Goal: Navigation & Orientation: Find specific page/section

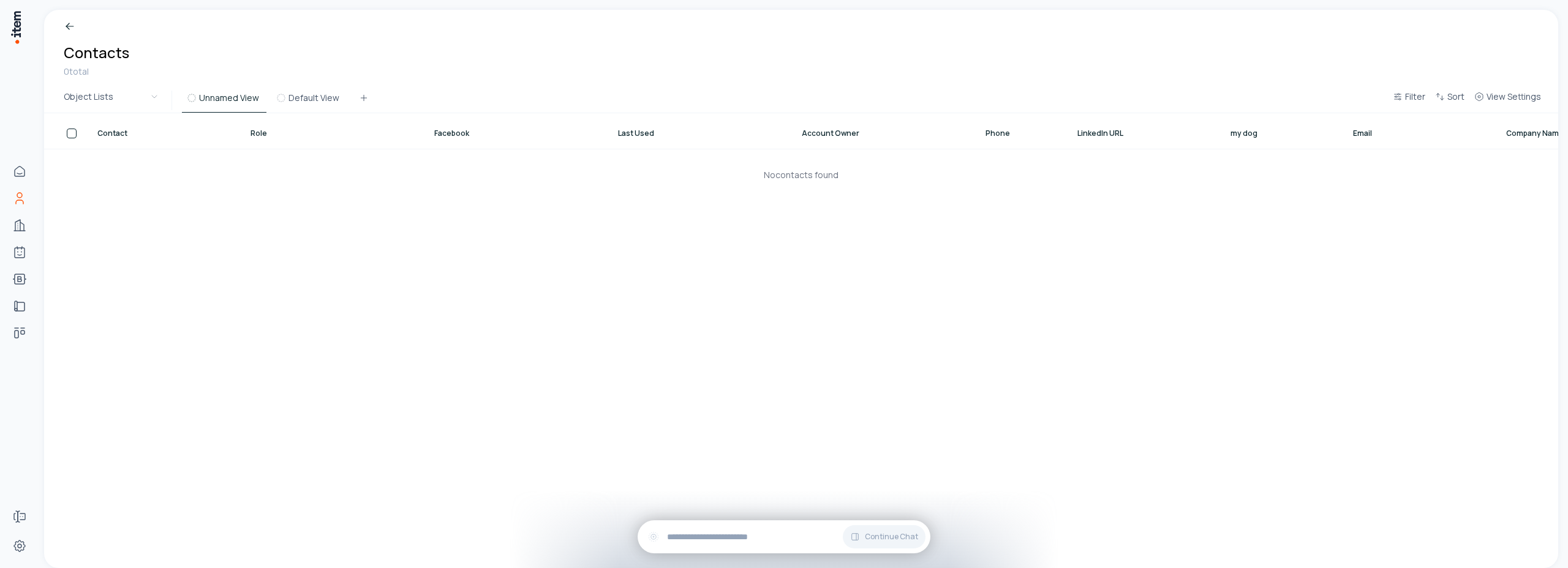
scroll to position [0, 66]
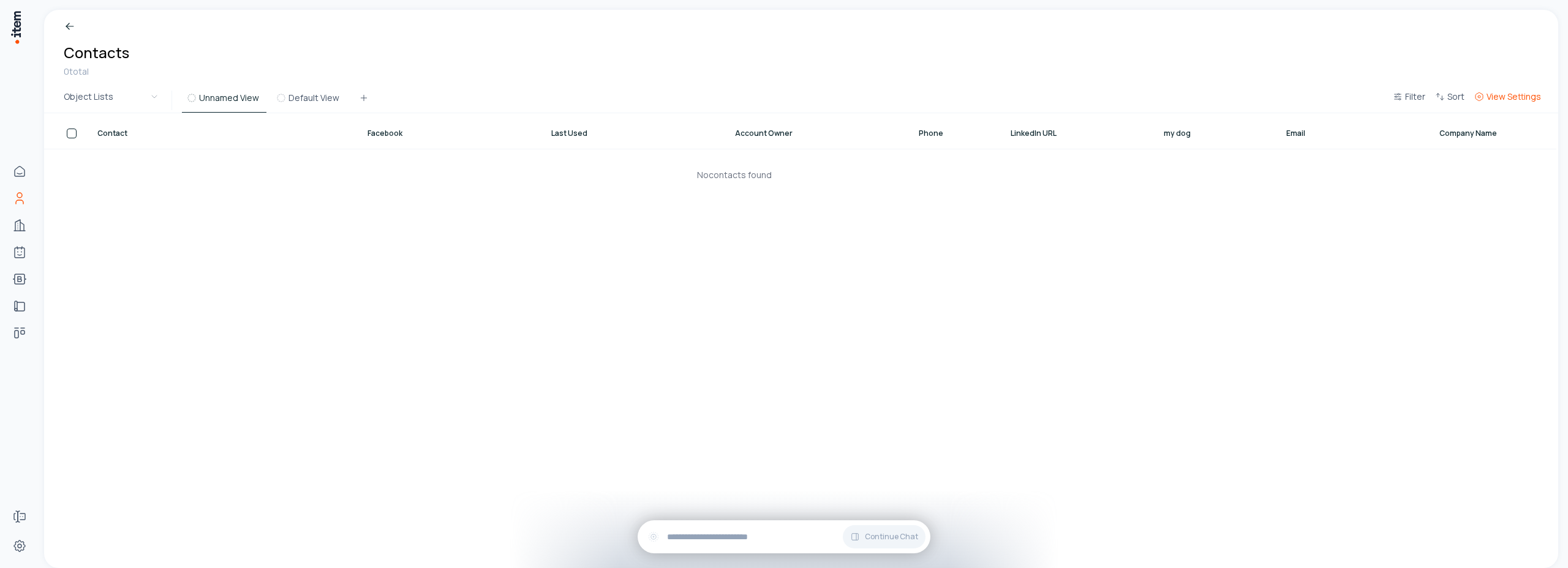
click at [1517, 96] on span "View Settings" at bounding box center [1514, 96] width 55 height 12
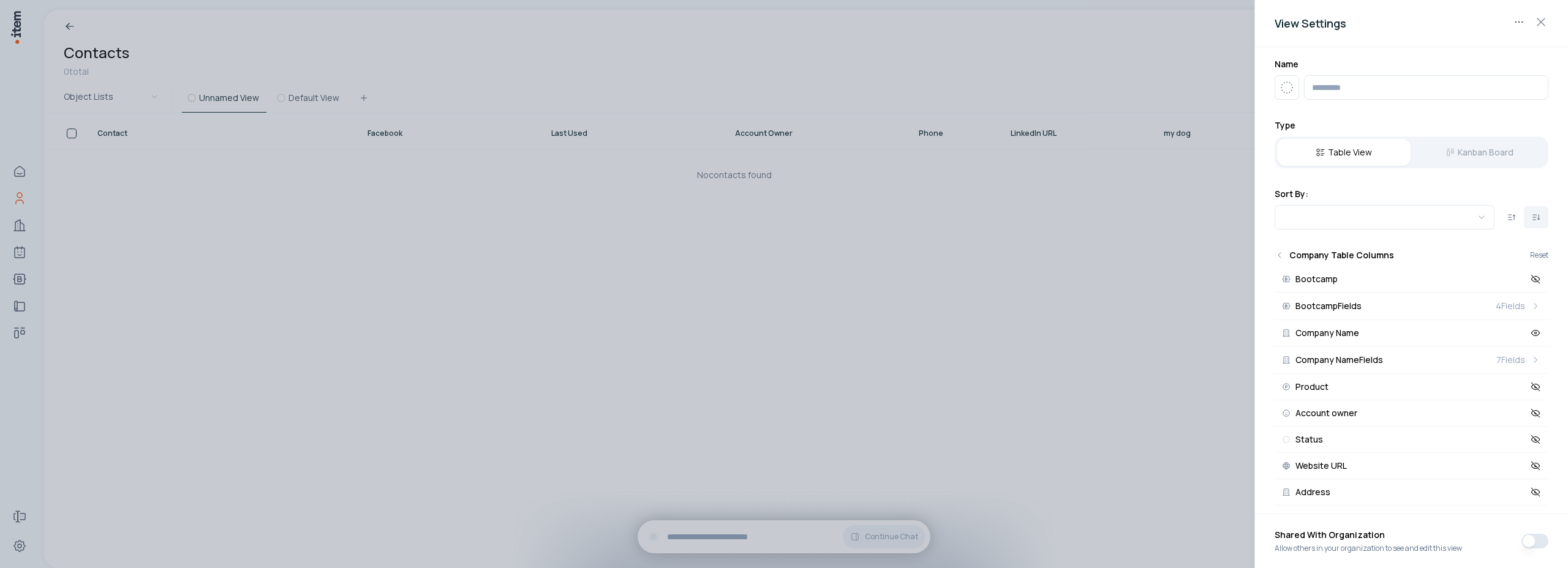
scroll to position [0, 0]
click at [1547, 22] on icon "button" at bounding box center [1541, 22] width 15 height 15
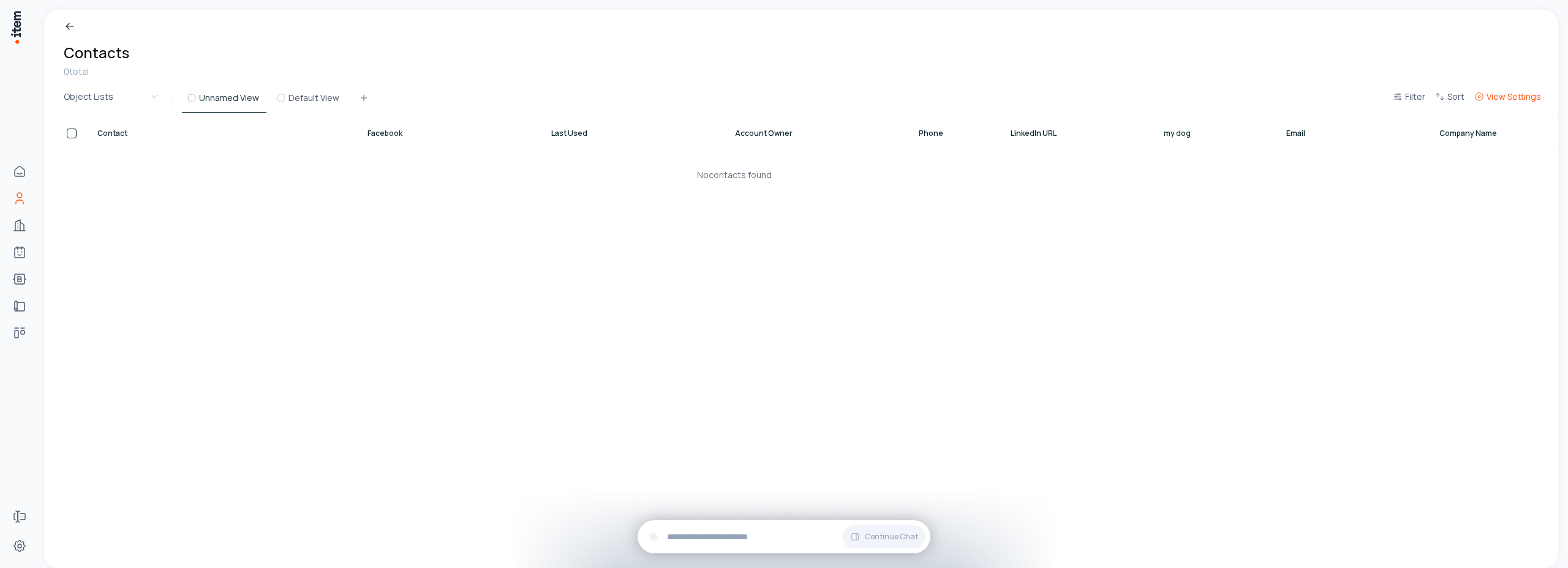
click at [1523, 95] on span "View Settings" at bounding box center [1514, 96] width 55 height 12
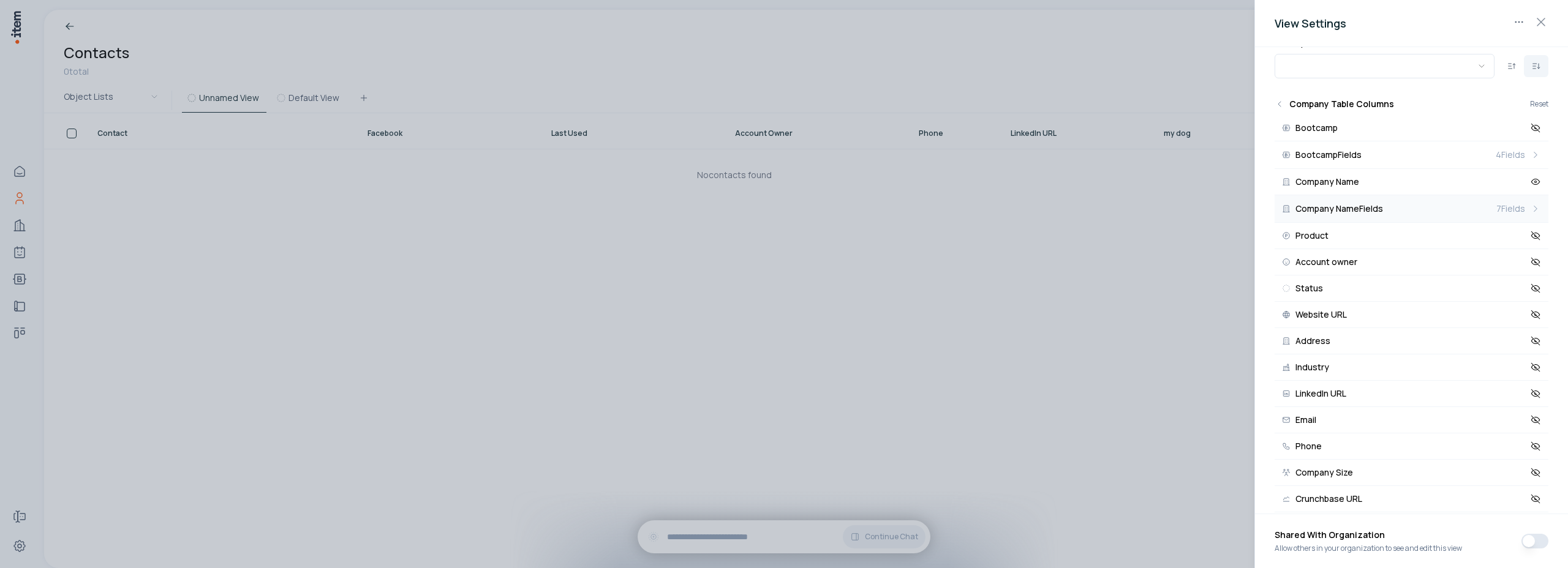
scroll to position [152, 0]
click at [1531, 183] on icon at bounding box center [1536, 184] width 11 height 11
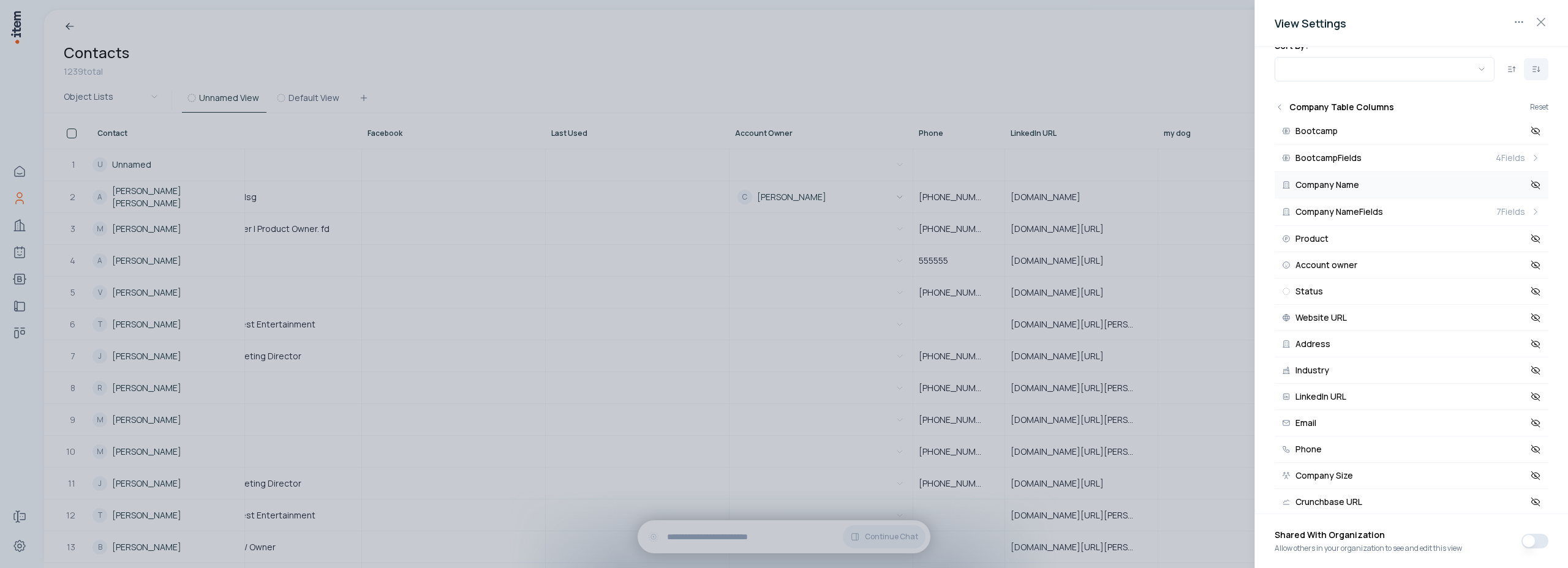
click at [1153, 17] on div at bounding box center [784, 284] width 1568 height 568
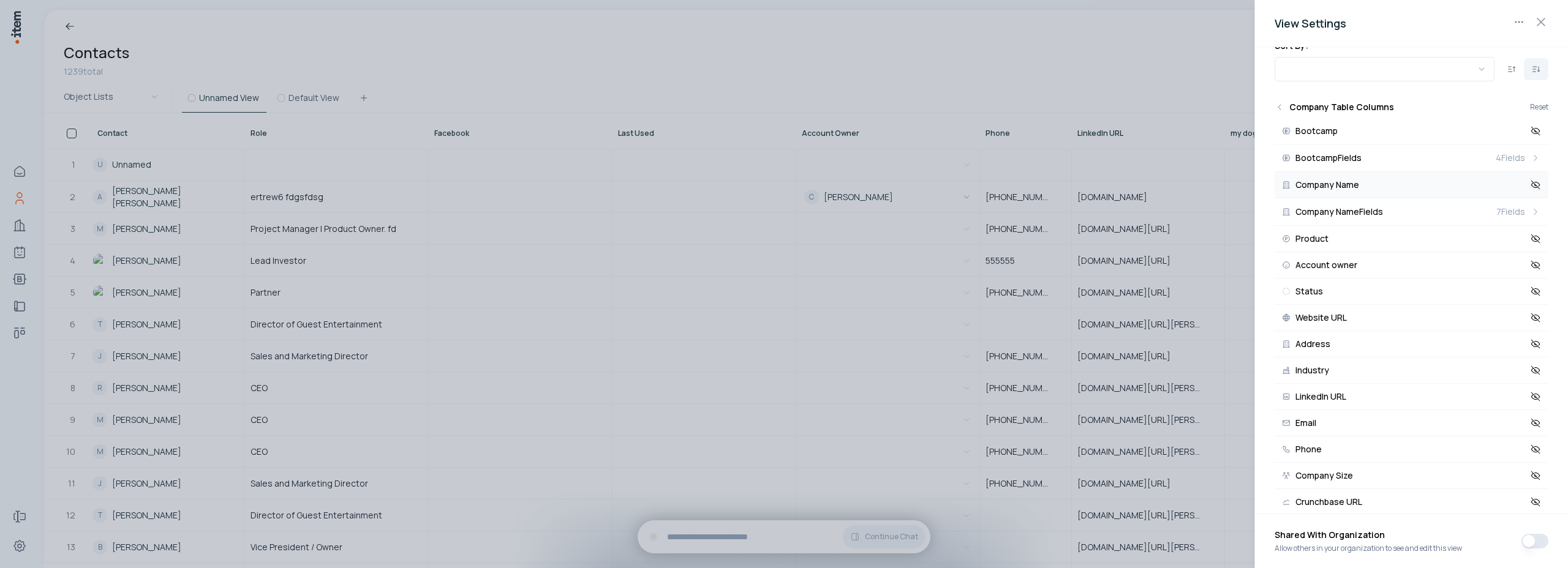
scroll to position [0, 0]
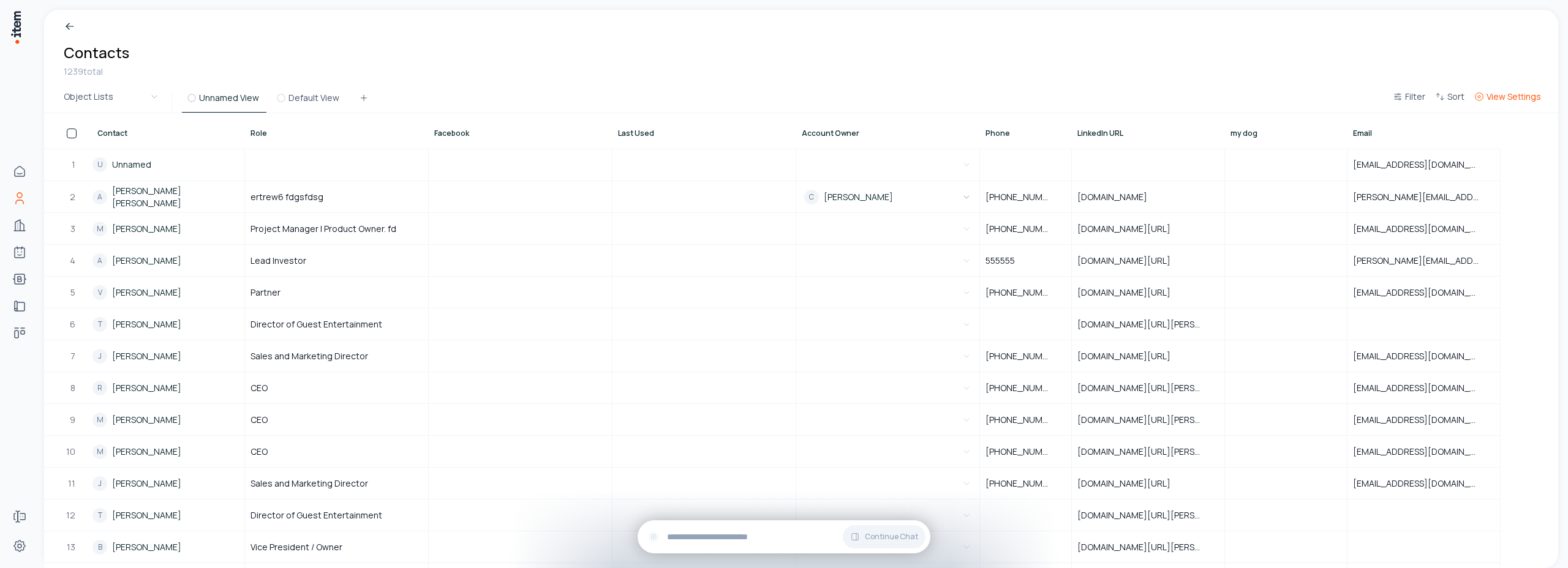
click at [1502, 104] on button "View Settings" at bounding box center [1508, 100] width 76 height 22
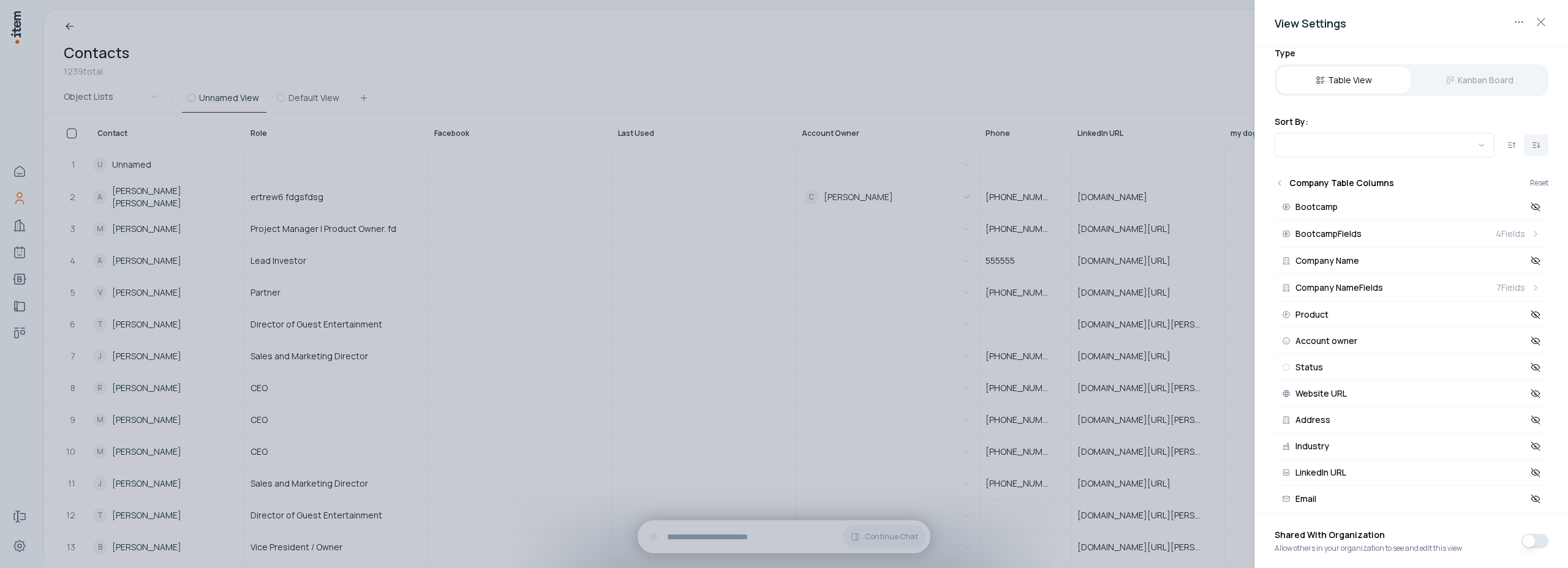
scroll to position [98, 0]
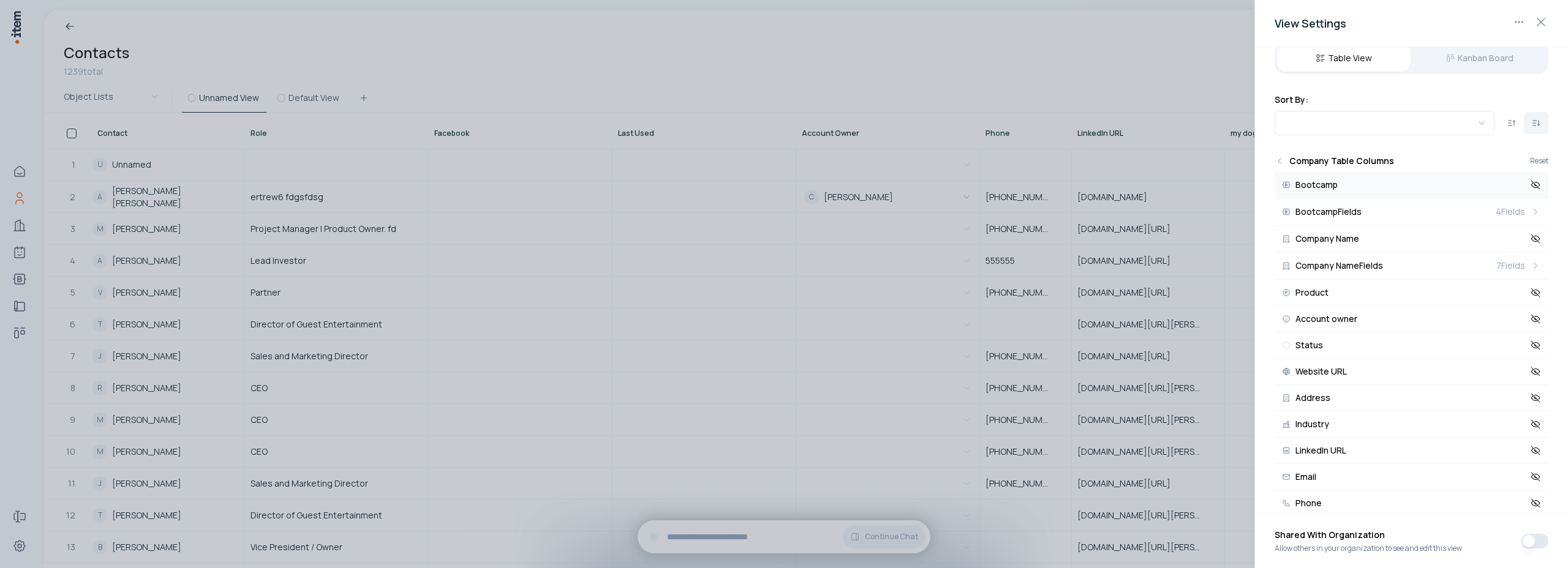
click at [1531, 186] on icon at bounding box center [1536, 185] width 8 height 8
click at [1095, 41] on div at bounding box center [784, 284] width 1568 height 568
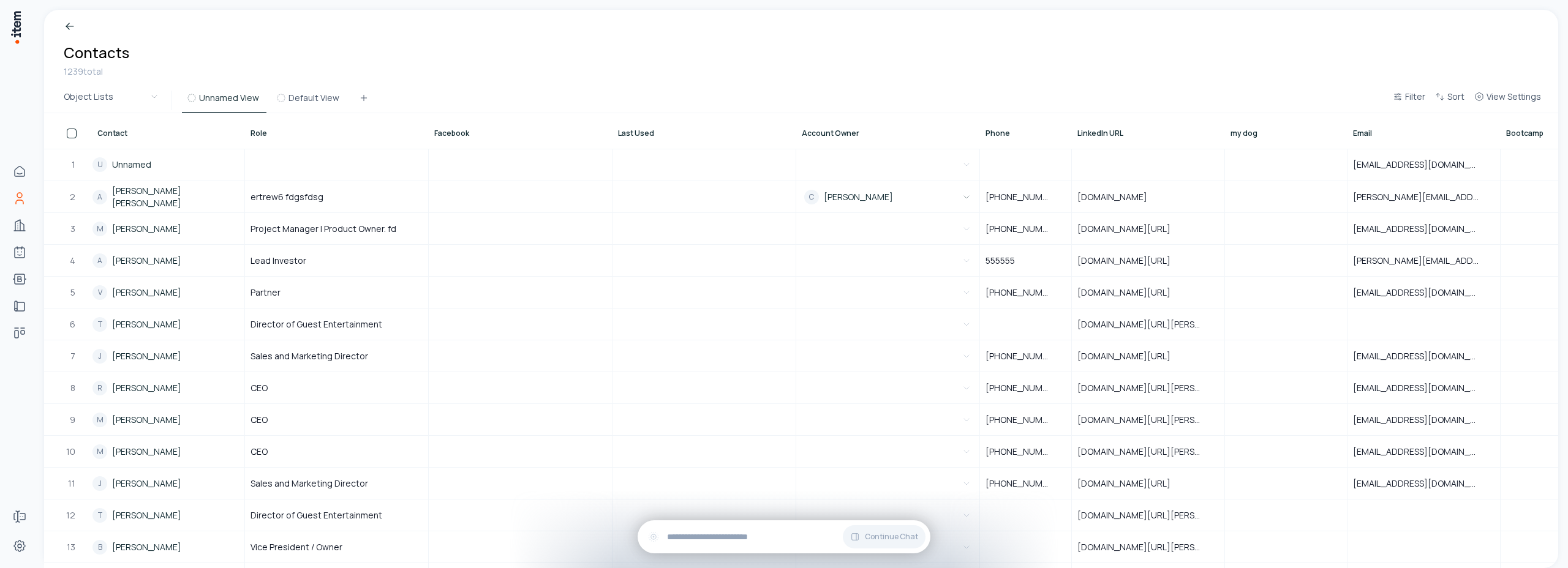
scroll to position [0, 76]
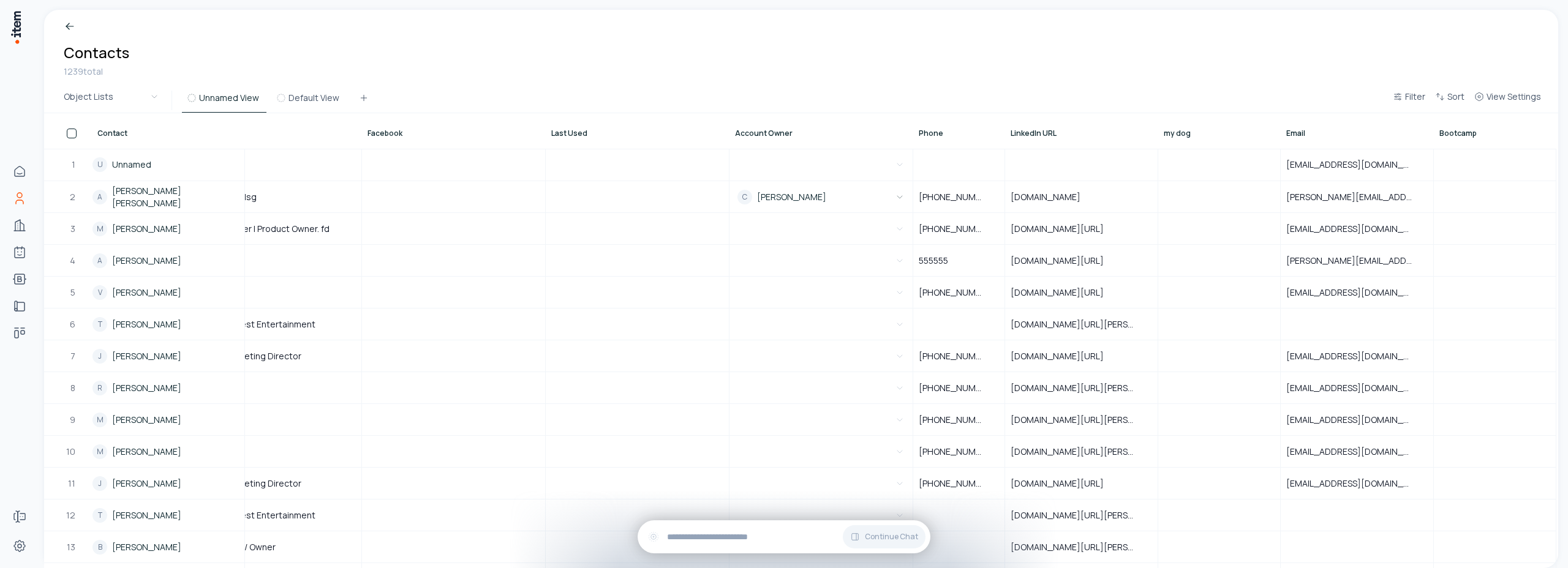
click at [1181, 39] on div "Breadcrumb Contacts 1239 total" at bounding box center [801, 49] width 1514 height 79
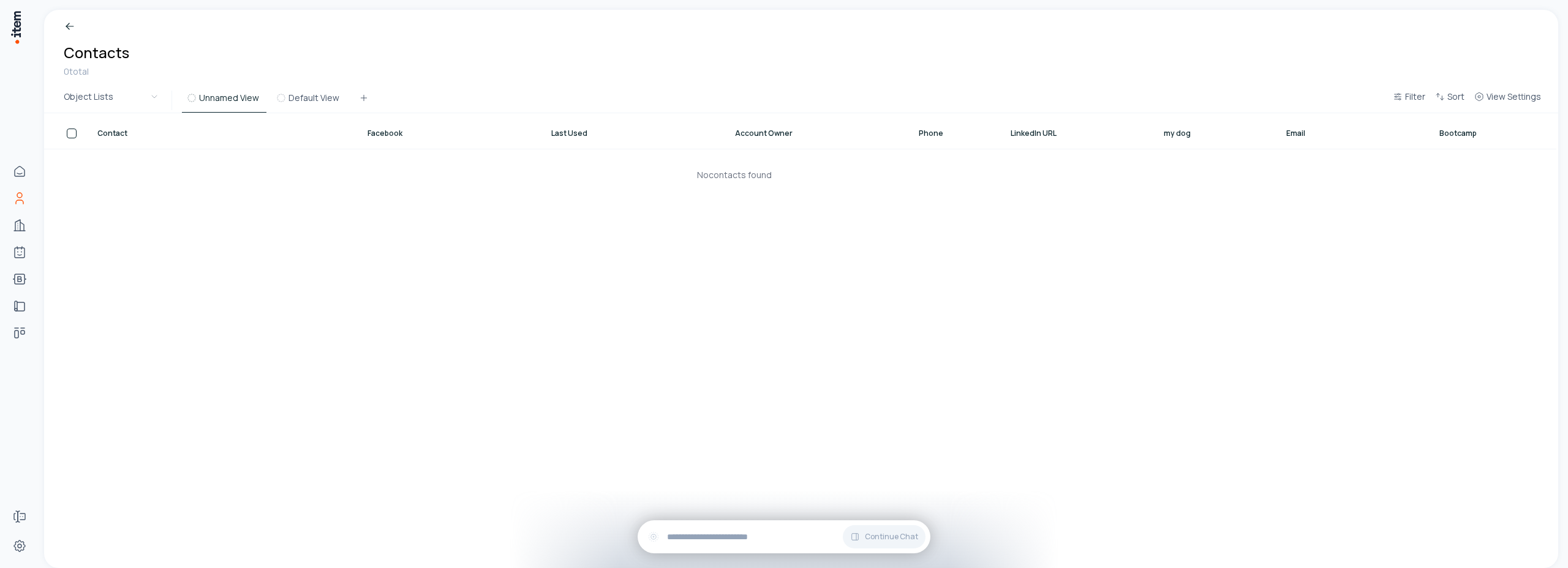
scroll to position [0, 66]
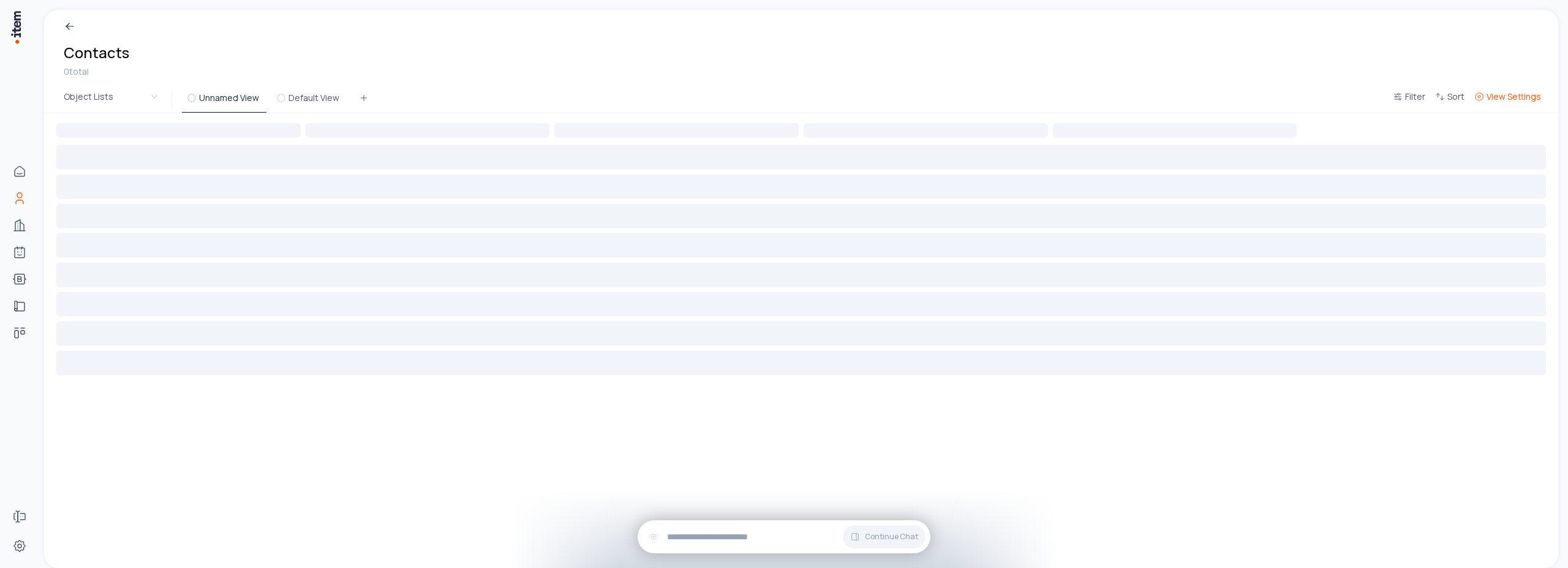
click at [1515, 95] on span "View Settings" at bounding box center [1514, 96] width 55 height 12
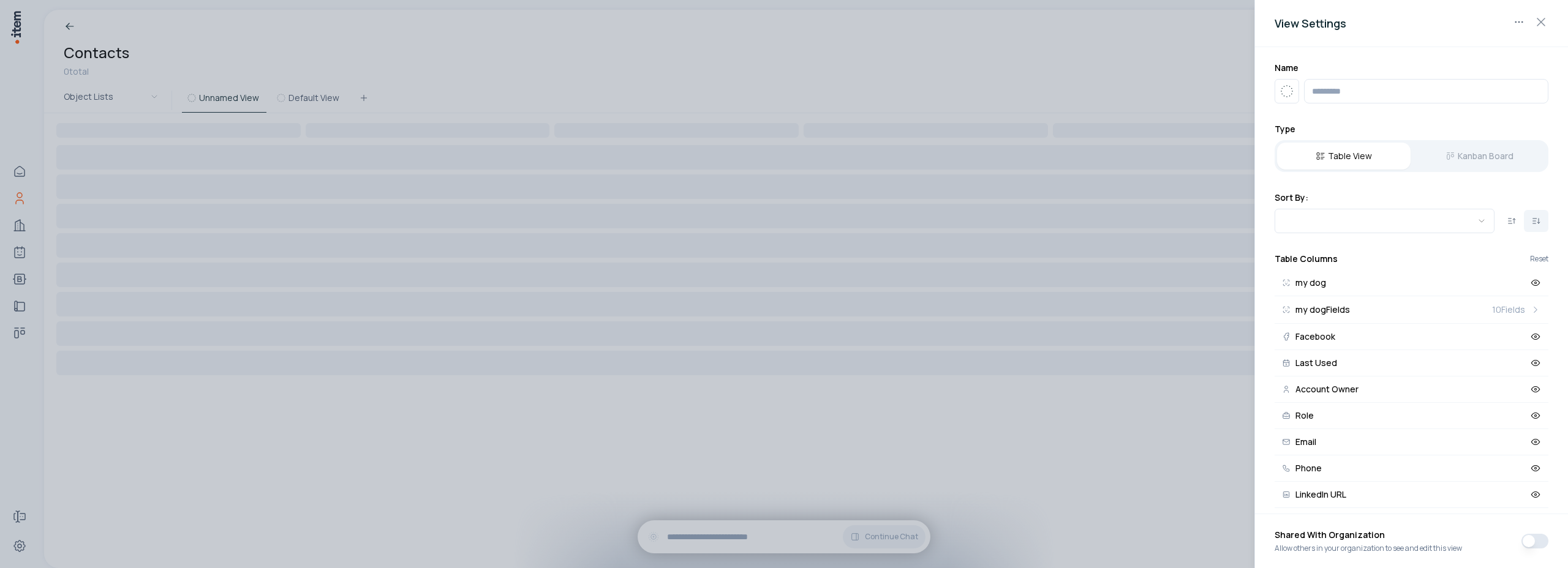
click at [971, 47] on div at bounding box center [784, 284] width 1568 height 568
